Goal: Contribute content: Add original content to the website for others to see

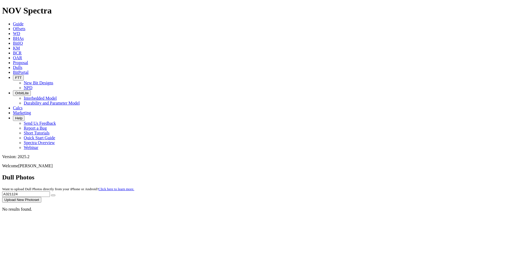
click at [22, 65] on span "Dulls" at bounding box center [17, 67] width 9 height 5
click at [13, 22] on icon at bounding box center [13, 24] width 0 height 5
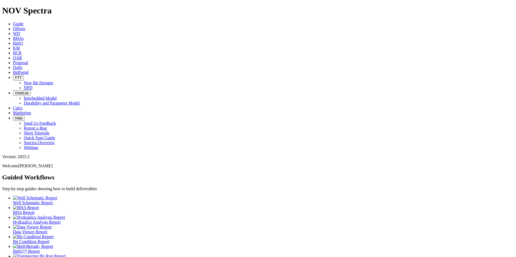
click at [13, 65] on icon at bounding box center [13, 67] width 0 height 5
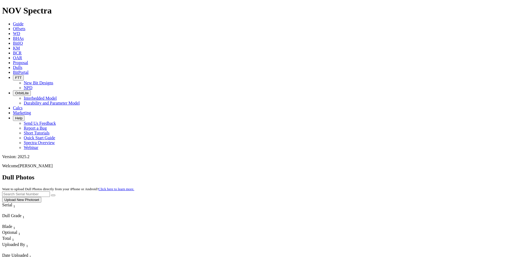
click at [41, 197] on button "Upload New Photoset" at bounding box center [21, 200] width 39 height 6
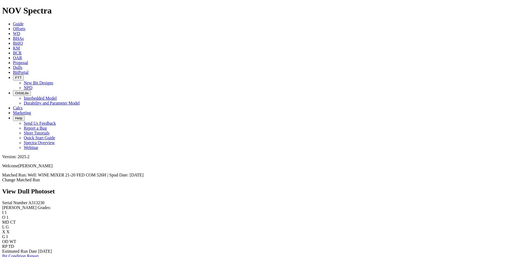
scroll to position [754, 0]
click at [22, 65] on link "Dulls" at bounding box center [17, 67] width 9 height 5
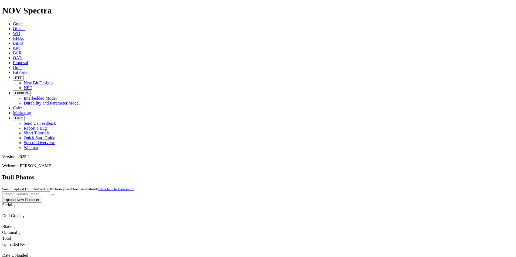
click at [50, 191] on input "text" at bounding box center [26, 194] width 48 height 6
type input "A311366"
click at [51, 195] on button "submit" at bounding box center [53, 196] width 4 height 2
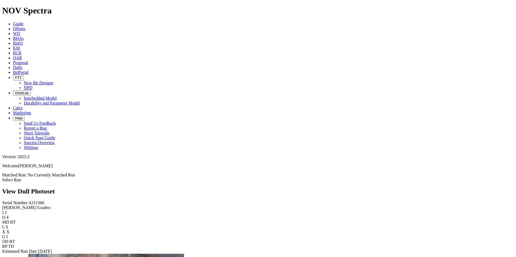
scroll to position [566, 0]
drag, startPoint x: 285, startPoint y: 125, endPoint x: 247, endPoint y: 142, distance: 41.4
